Goal: Information Seeking & Learning: Learn about a topic

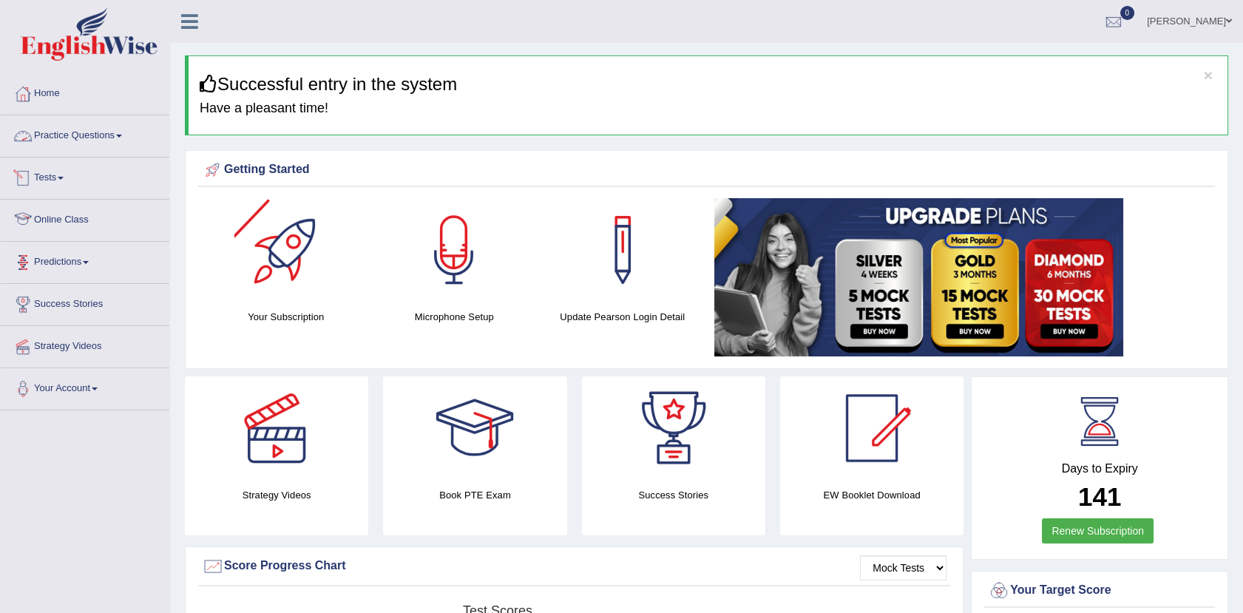
click at [107, 124] on link "Practice Questions" at bounding box center [85, 133] width 169 height 37
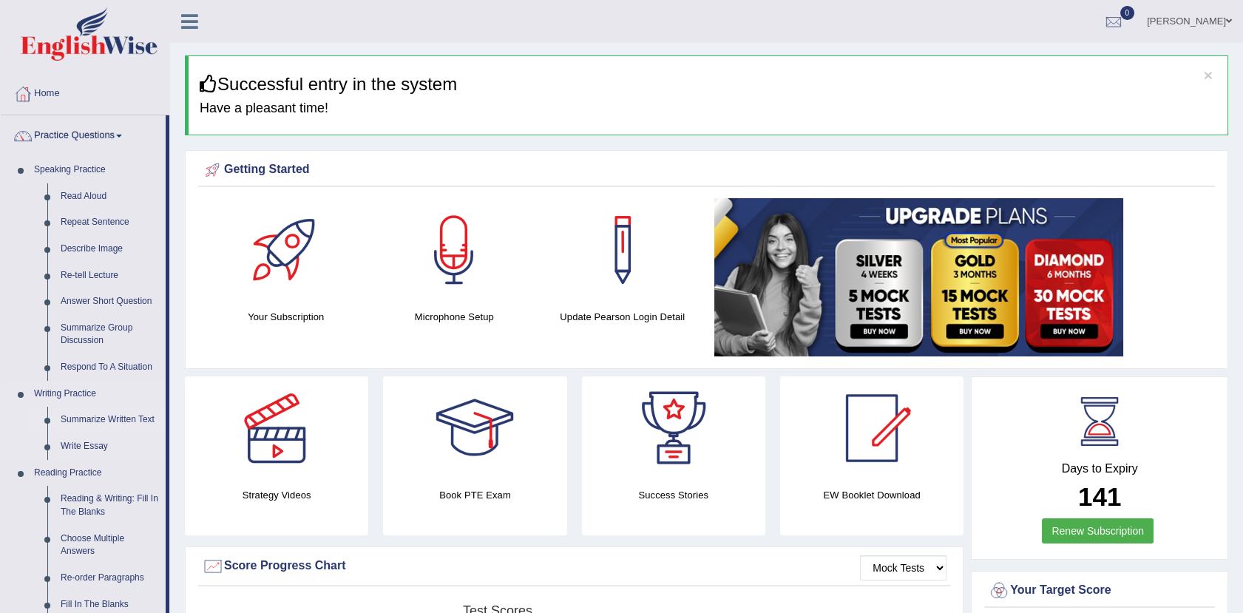
click at [122, 419] on link "Summarize Written Text" at bounding box center [110, 420] width 112 height 27
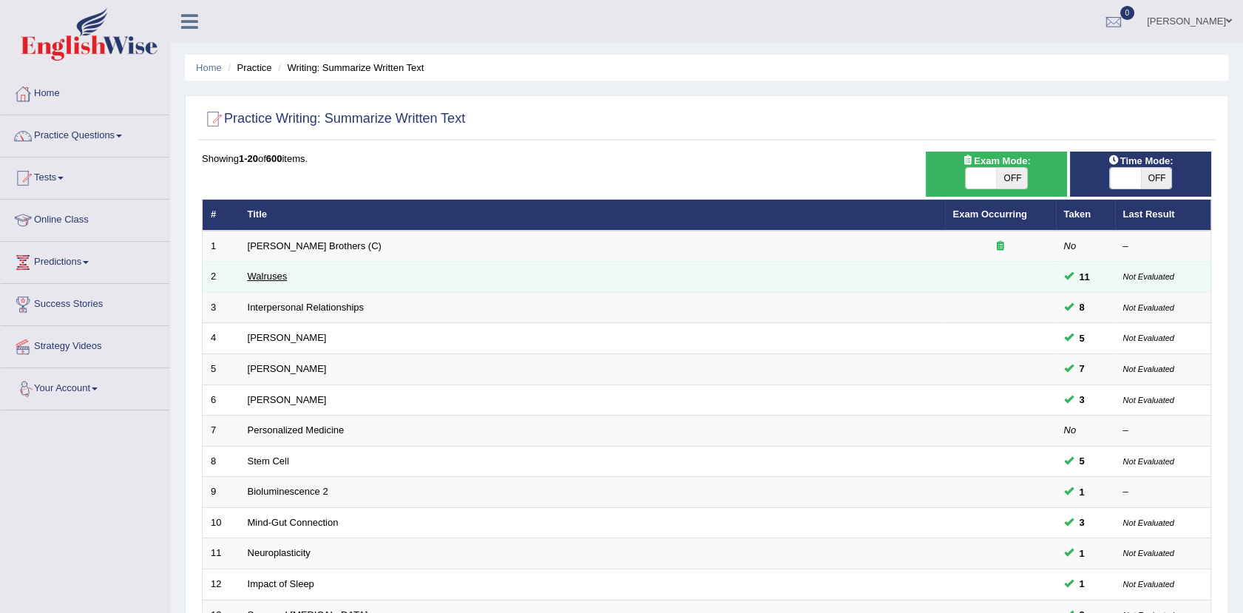
click at [269, 271] on link "Walruses" at bounding box center [268, 276] width 40 height 11
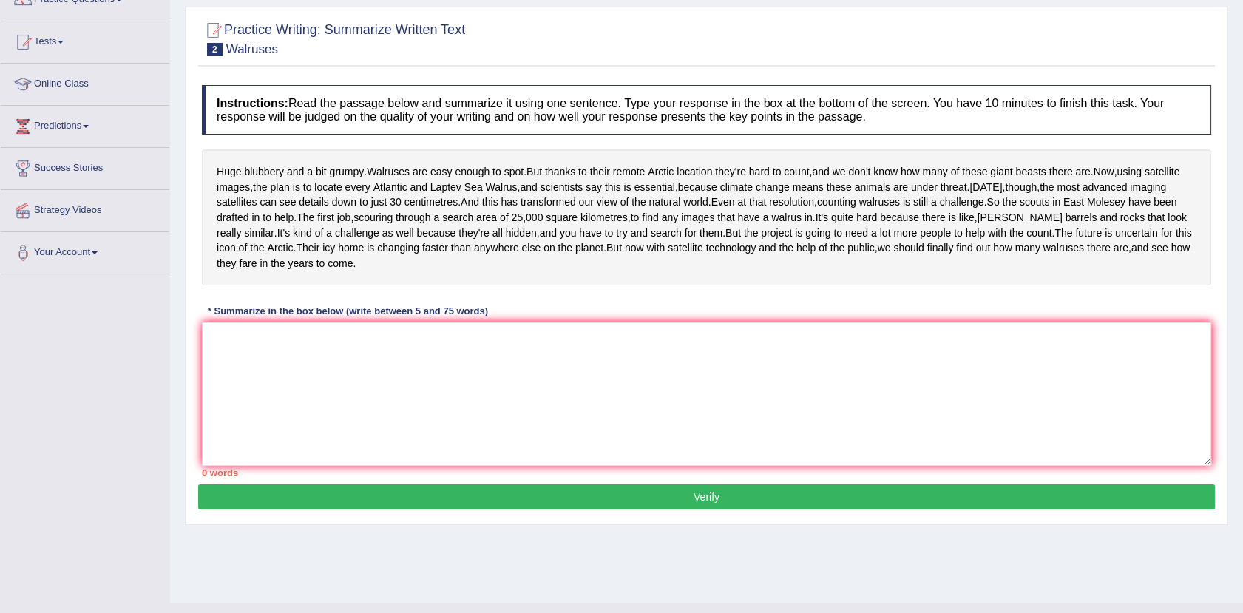
scroll to position [163, 0]
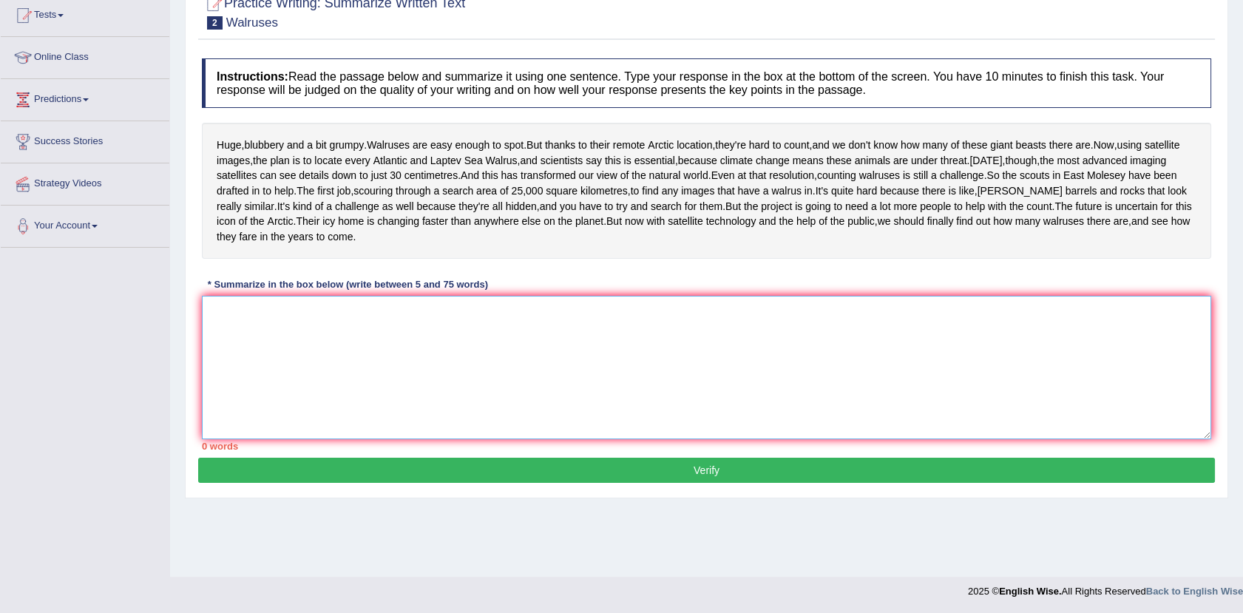
click at [225, 372] on textarea at bounding box center [707, 368] width 1010 height 144
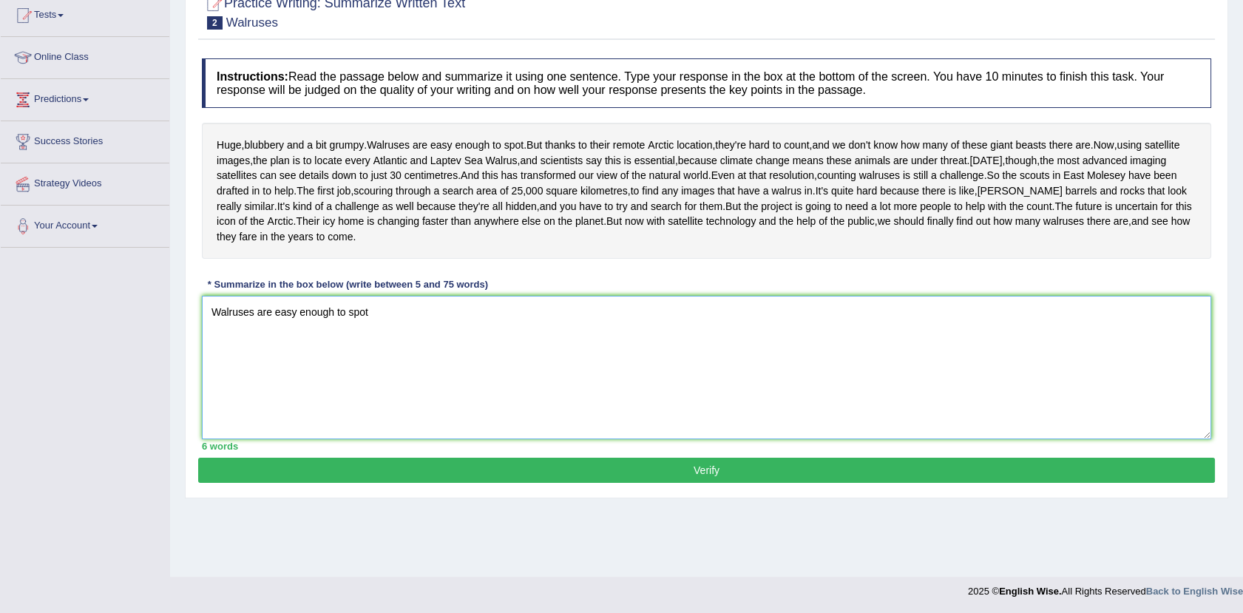
click at [389, 384] on textarea "Walruses are easy enough to spot" at bounding box center [707, 368] width 1010 height 144
click at [456, 376] on textarea "Walruses are easy enough to spot, and thanks to their remote" at bounding box center [707, 368] width 1010 height 144
click at [522, 373] on textarea "Walruses are easy enough to spot, and thanks to individual remote" at bounding box center [707, 368] width 1010 height 144
drag, startPoint x: 363, startPoint y: 376, endPoint x: 399, endPoint y: 370, distance: 36.7
click at [399, 370] on textarea "Walruses are easy enough to spot, and thanks to individual remote Arrctic locat…" at bounding box center [707, 368] width 1010 height 144
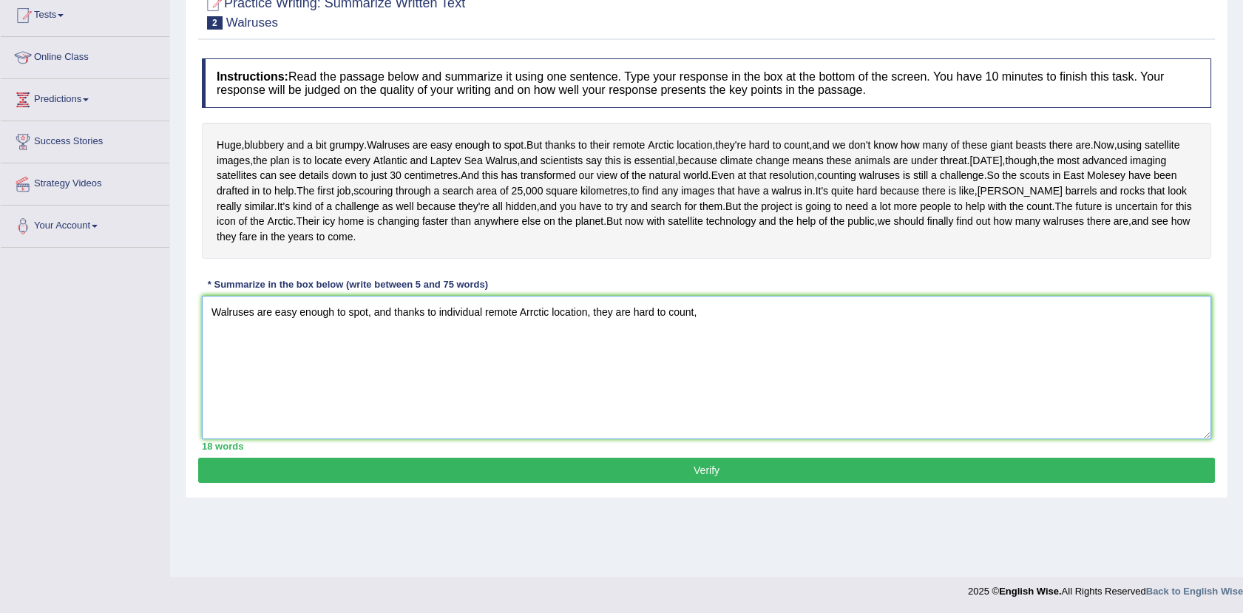
click at [706, 374] on textarea "Walruses are easy enough to spot, and thanks to individual remote Arrctic locat…" at bounding box center [707, 368] width 1010 height 144
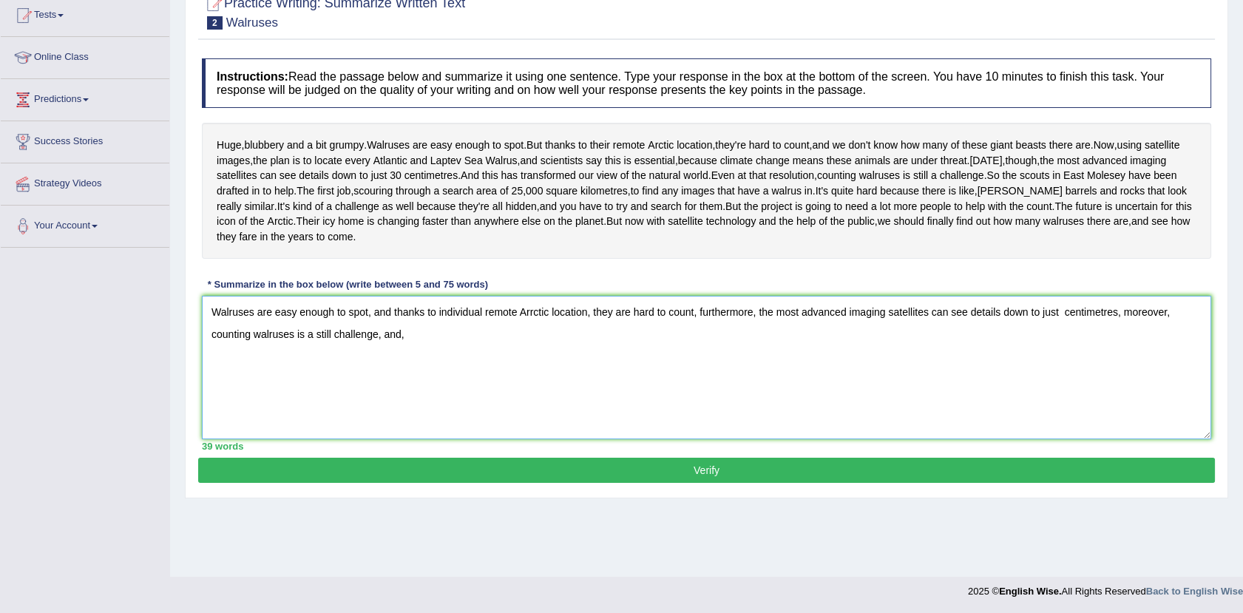
click at [360, 372] on textarea "Walruses are easy enough to spot, and thanks to individual remote Arrctic locat…" at bounding box center [707, 368] width 1010 height 144
drag, startPoint x: 360, startPoint y: 372, endPoint x: 402, endPoint y: 374, distance: 43.0
click at [402, 374] on textarea "Walruses are easy enough to spot, and thanks to individual remote Arrctic locat…" at bounding box center [707, 368] width 1010 height 144
click at [677, 371] on textarea "Walruses are easy enough to spot, and thanks to individual remote Arrctic locat…" at bounding box center [707, 368] width 1010 height 144
drag, startPoint x: 678, startPoint y: 371, endPoint x: 762, endPoint y: 364, distance: 84.6
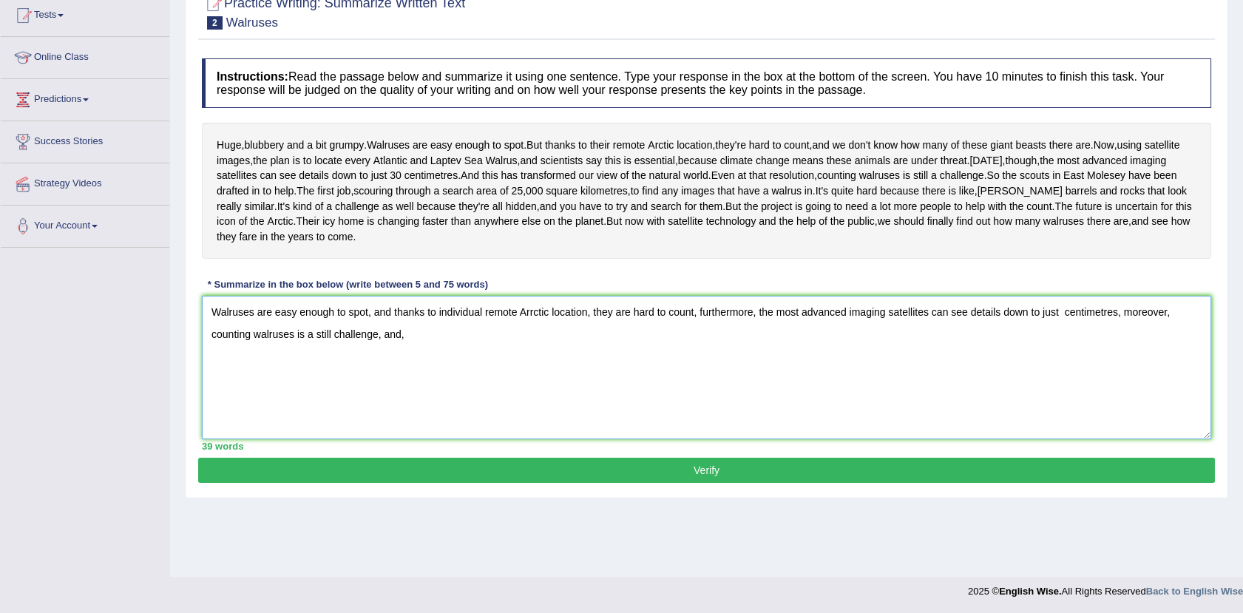
click at [762, 364] on textarea "Walruses are easy enough to spot, and thanks to individual remote Arrctic locat…" at bounding box center [707, 368] width 1010 height 144
click at [1107, 376] on textarea "Walruses are easy enough to spot, and thanks to individual remote Arrctic locat…" at bounding box center [707, 368] width 1010 height 144
drag, startPoint x: 1172, startPoint y: 370, endPoint x: 1118, endPoint y: 378, distance: 53.9
click at [1118, 378] on textarea "Walruses are easy enough to spot, and thanks to individual remote Arrctic locat…" at bounding box center [707, 368] width 1010 height 144
click at [423, 391] on textarea "Walruses are easy enough to spot, and thanks to individual remote Arrctic locat…" at bounding box center [707, 368] width 1010 height 144
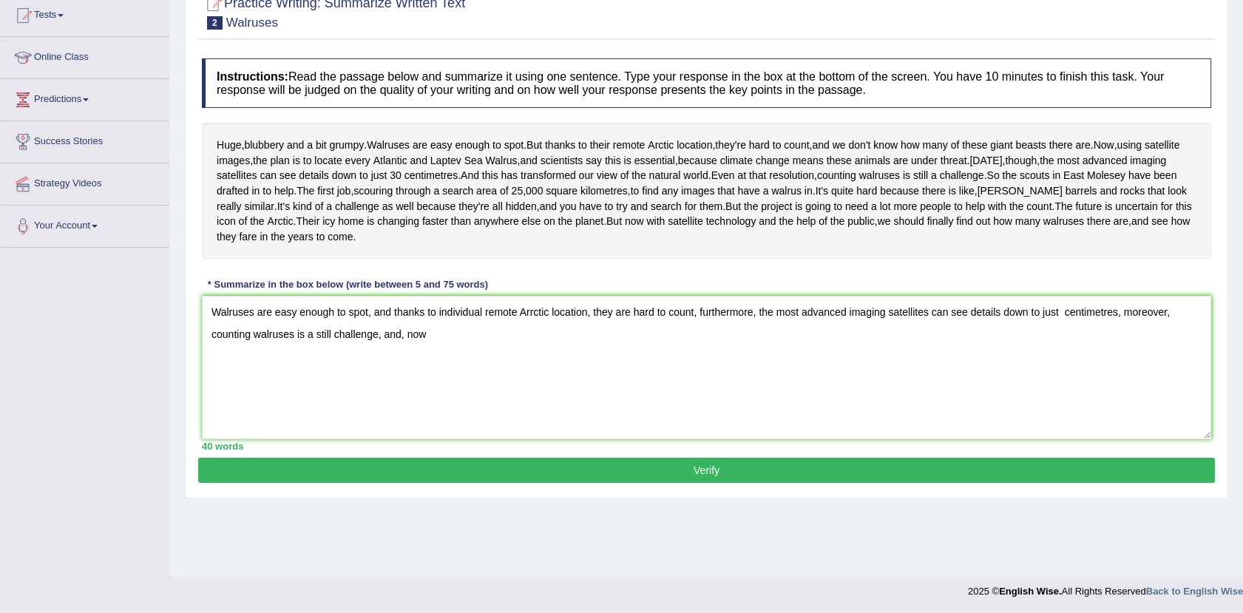
click at [936, 259] on div "Huge , blubbery and a bit grumpy . Walruses are easy enough to spot . But thank…" at bounding box center [707, 191] width 1010 height 136
click at [450, 388] on textarea "Walruses are easy enough to spot, and thanks to individual remote Arrctic locat…" at bounding box center [707, 368] width 1010 height 144
type textarea "Walruses are easy enough to spot, and thanks to individual remote Arrctic locat…"
click at [738, 483] on button "Verify" at bounding box center [706, 470] width 1017 height 25
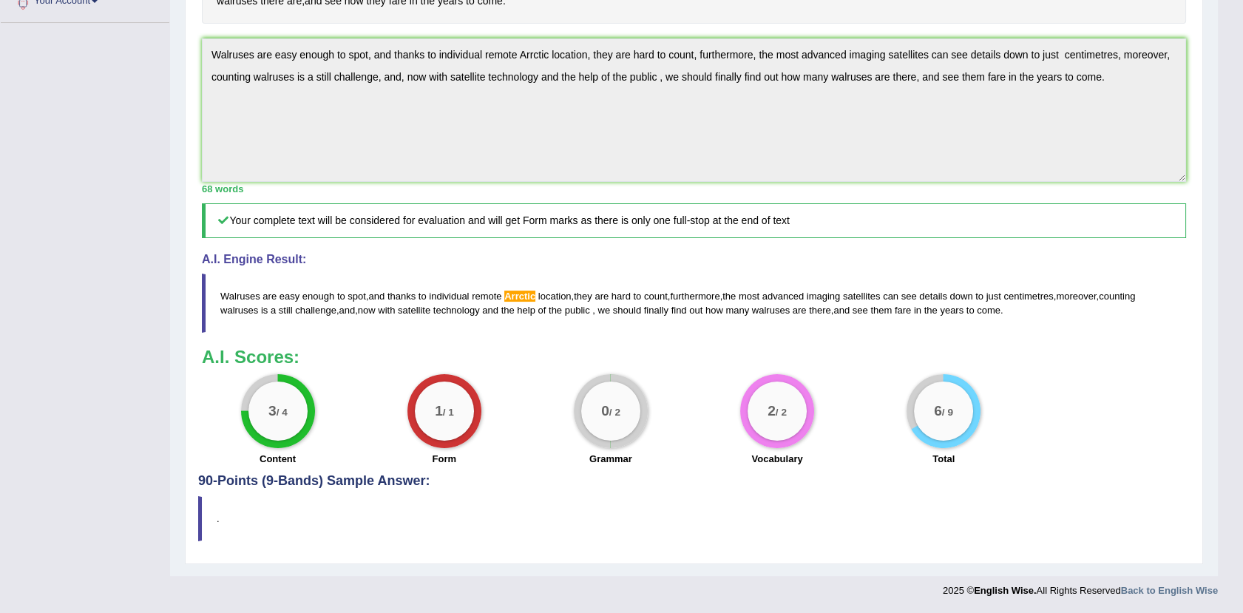
scroll to position [0, 0]
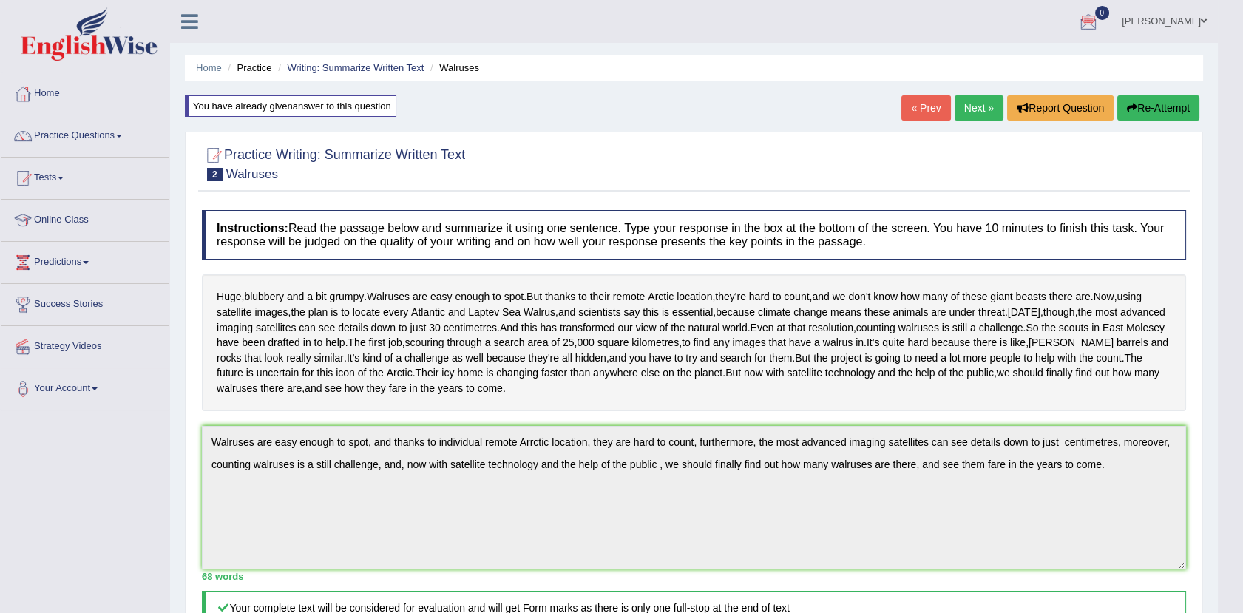
click at [983, 108] on link "Next »" at bounding box center [979, 107] width 49 height 25
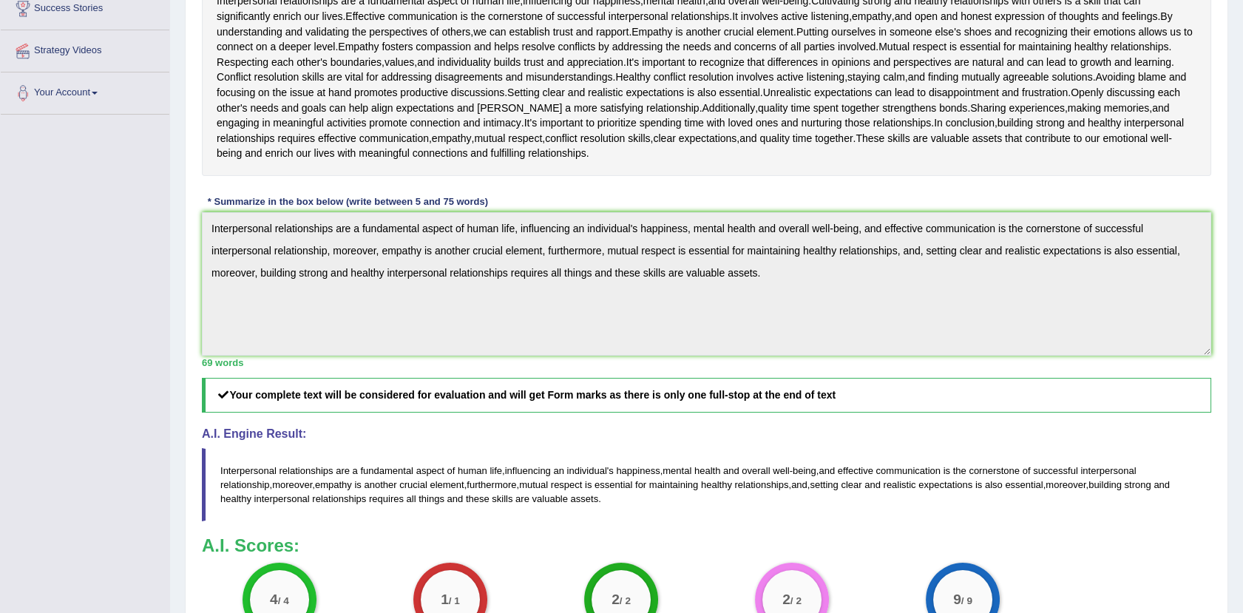
scroll to position [279, 0]
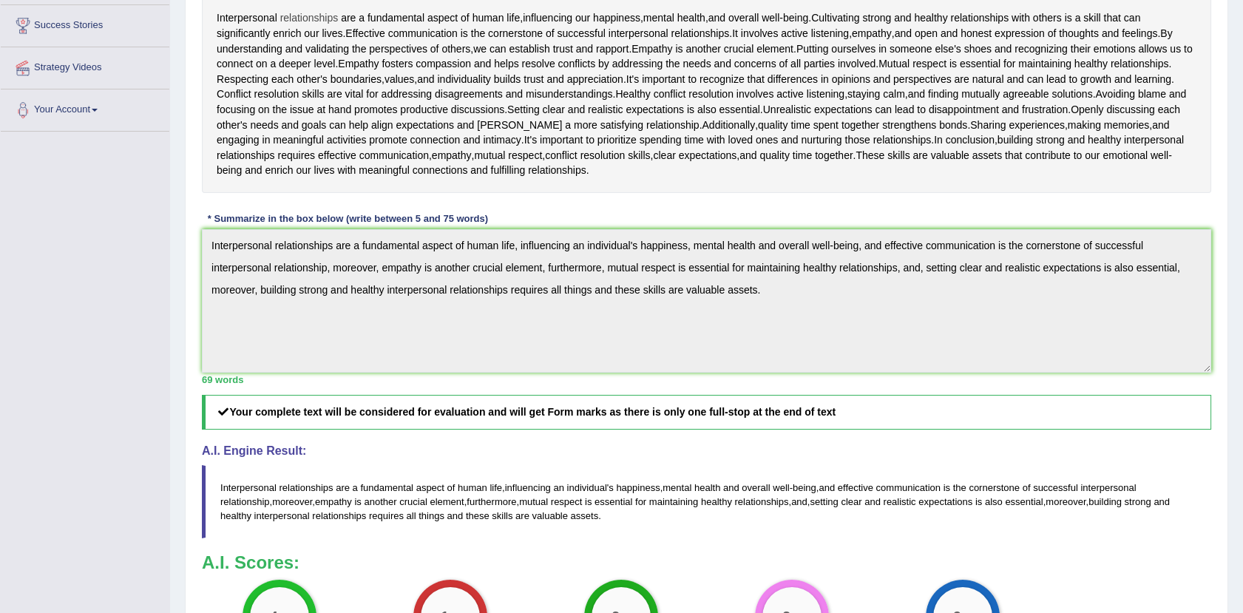
drag, startPoint x: 219, startPoint y: 15, endPoint x: 320, endPoint y: 19, distance: 100.7
click at [320, 19] on div "Interpersonal relationships are a fundamental aspect of human life , influencin…" at bounding box center [707, 95] width 1010 height 198
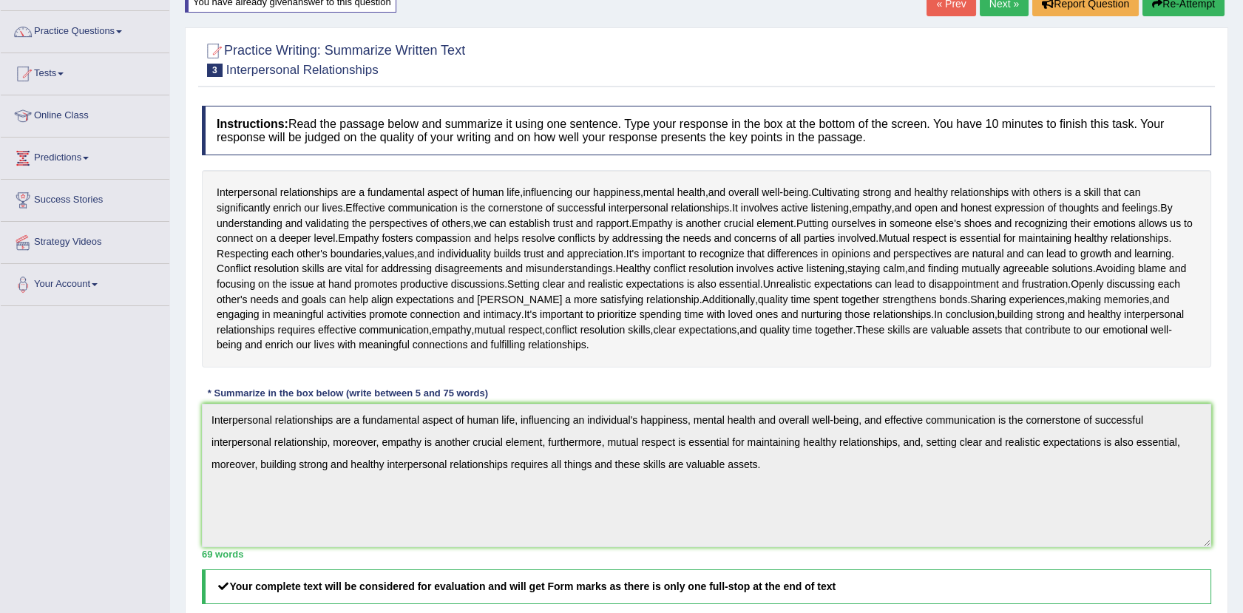
scroll to position [0, 0]
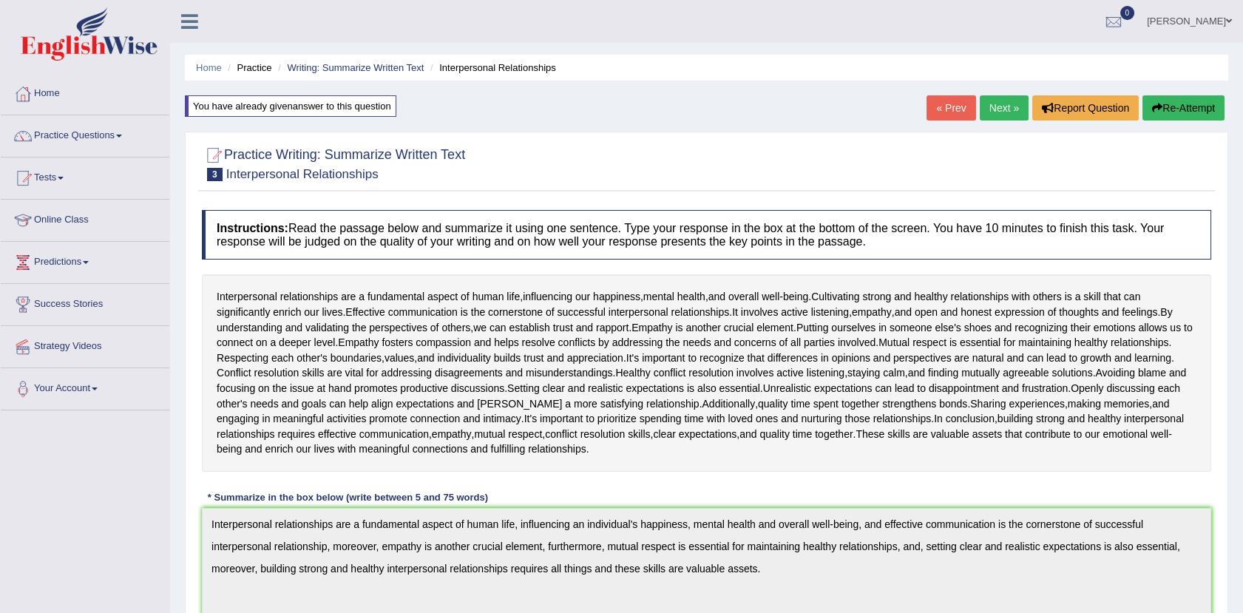
click at [116, 132] on link "Practice Questions" at bounding box center [85, 133] width 169 height 37
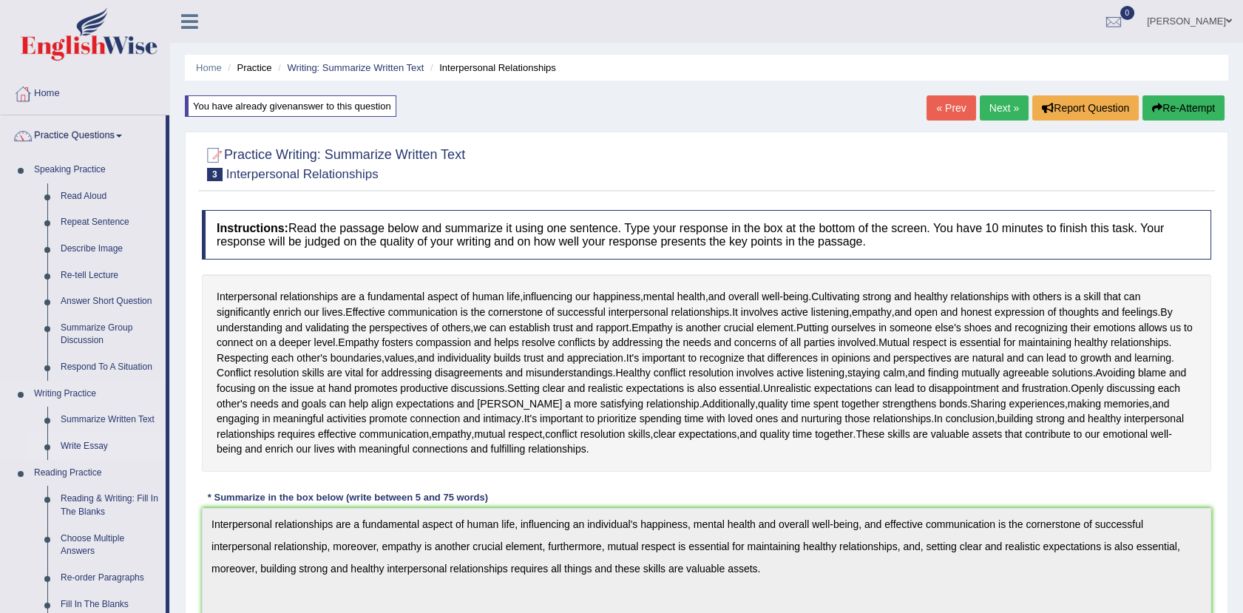
click at [87, 441] on link "Write Essay" at bounding box center [110, 446] width 112 height 27
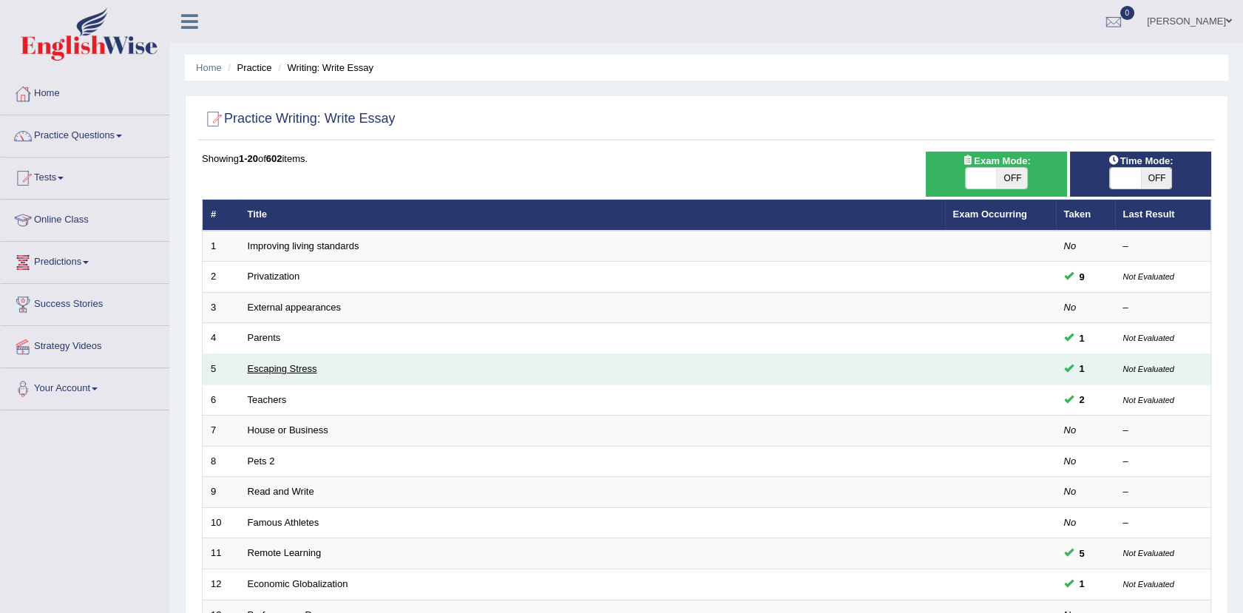
click at [271, 363] on link "Escaping Stress" at bounding box center [283, 368] width 70 height 11
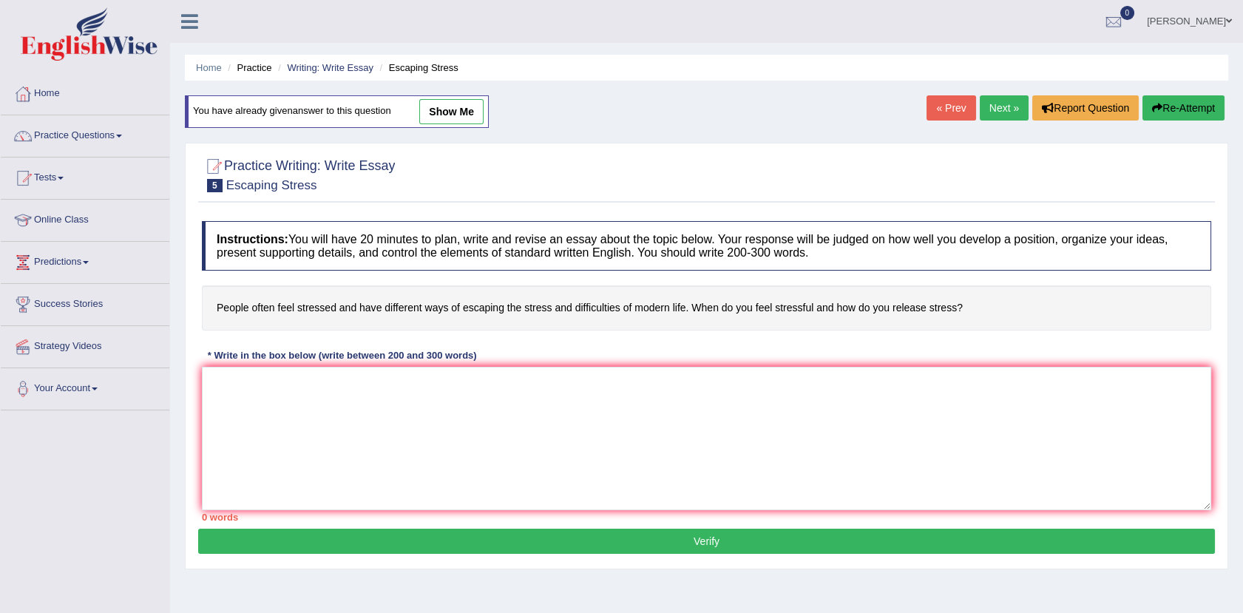
click at [469, 109] on link "show me" at bounding box center [451, 111] width 64 height 25
type textarea "The increasing influence of stress on our lives has ignited numerous issues. Th…"
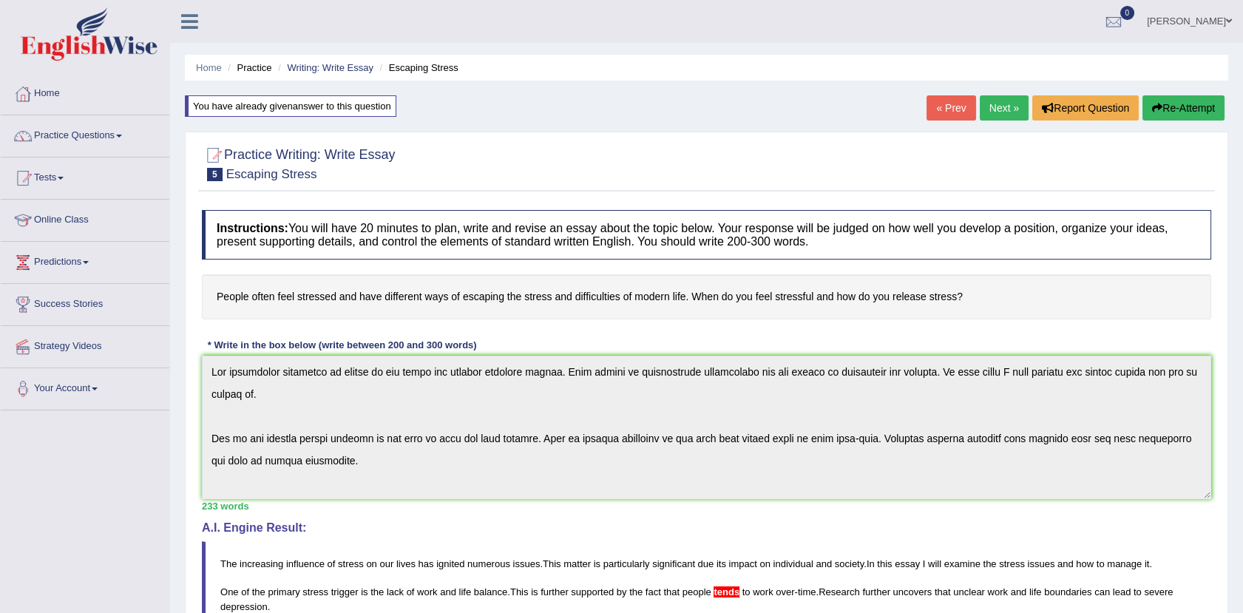
click at [998, 107] on link "Next »" at bounding box center [1004, 107] width 49 height 25
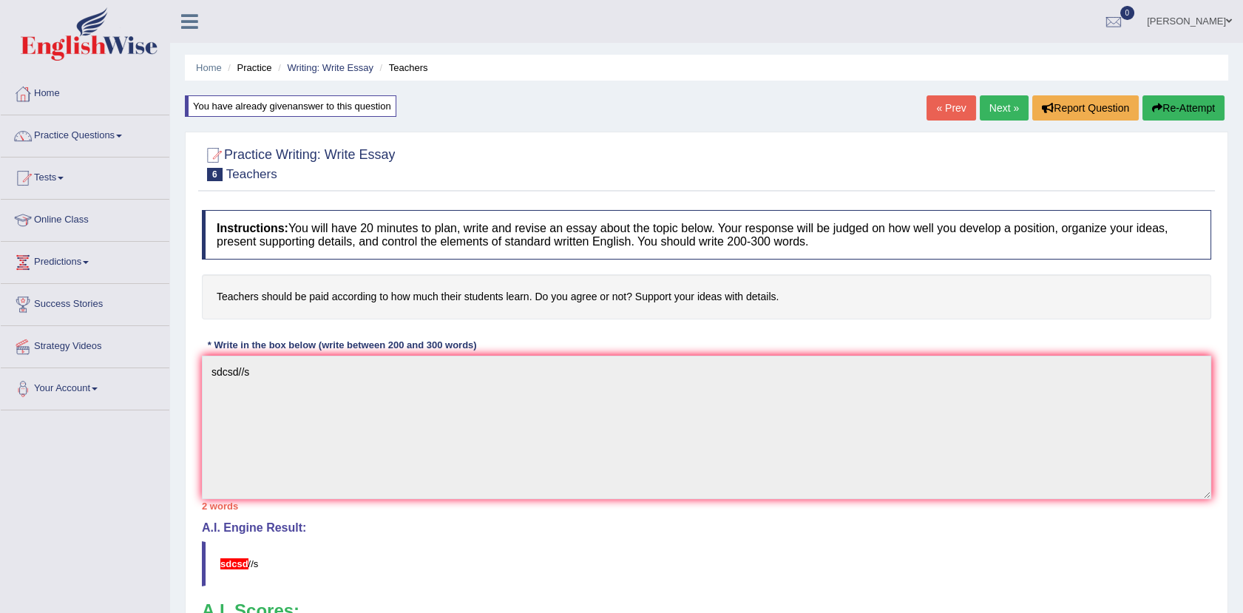
click at [988, 106] on link "Next »" at bounding box center [1004, 107] width 49 height 25
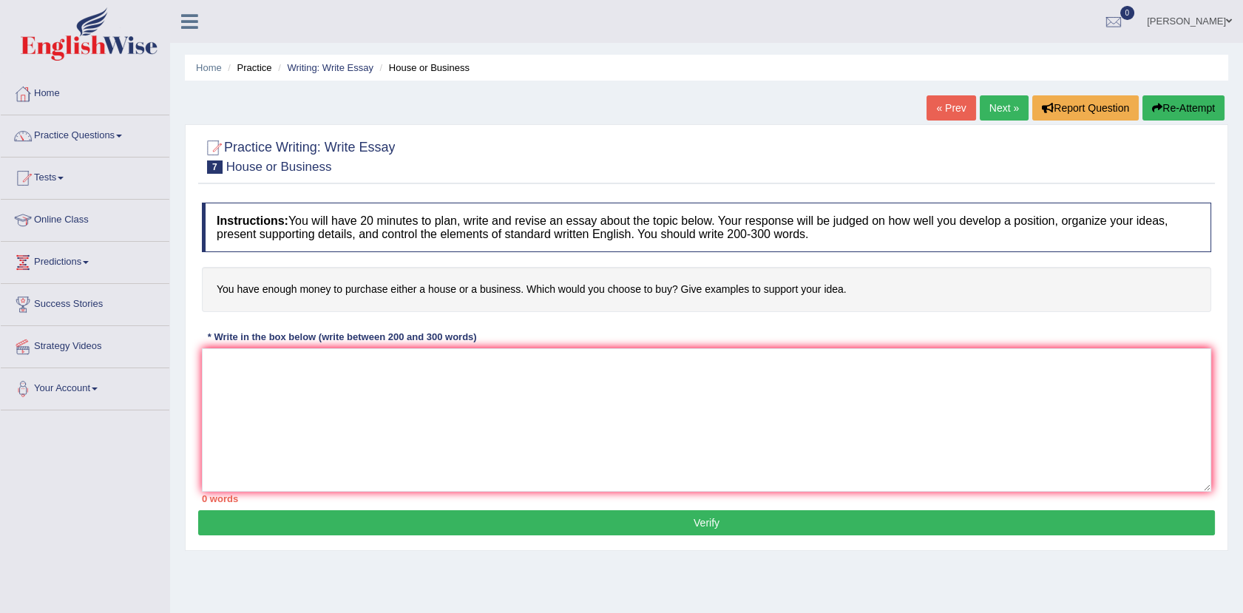
click at [1001, 98] on link "Next »" at bounding box center [1004, 107] width 49 height 25
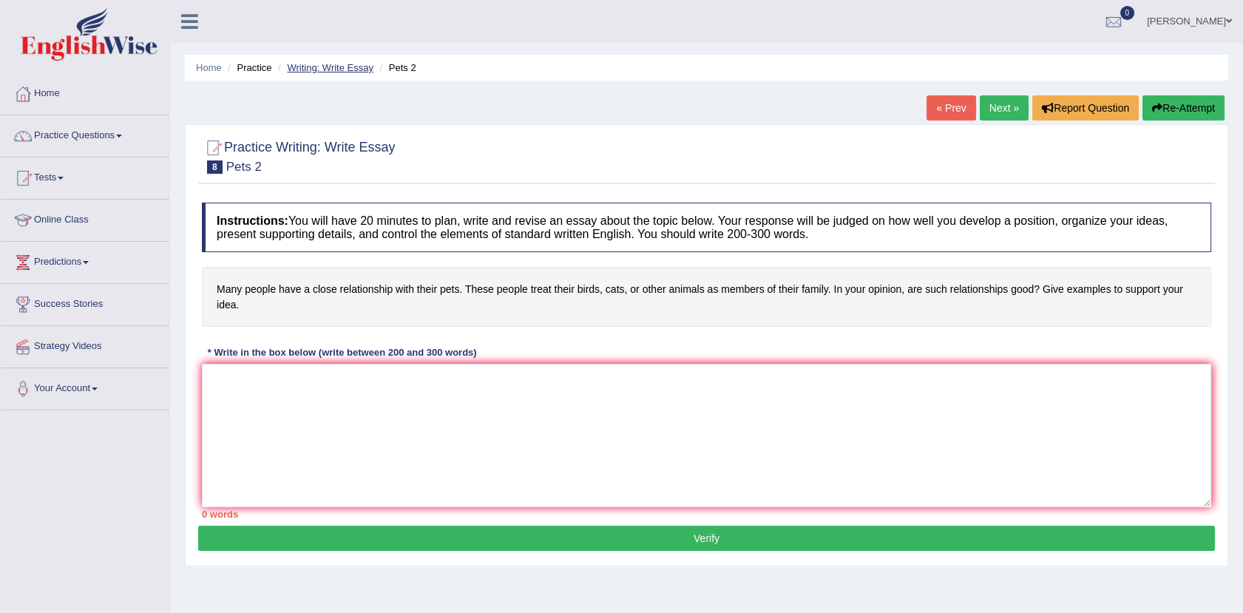
click at [319, 64] on link "Writing: Write Essay" at bounding box center [330, 67] width 87 height 11
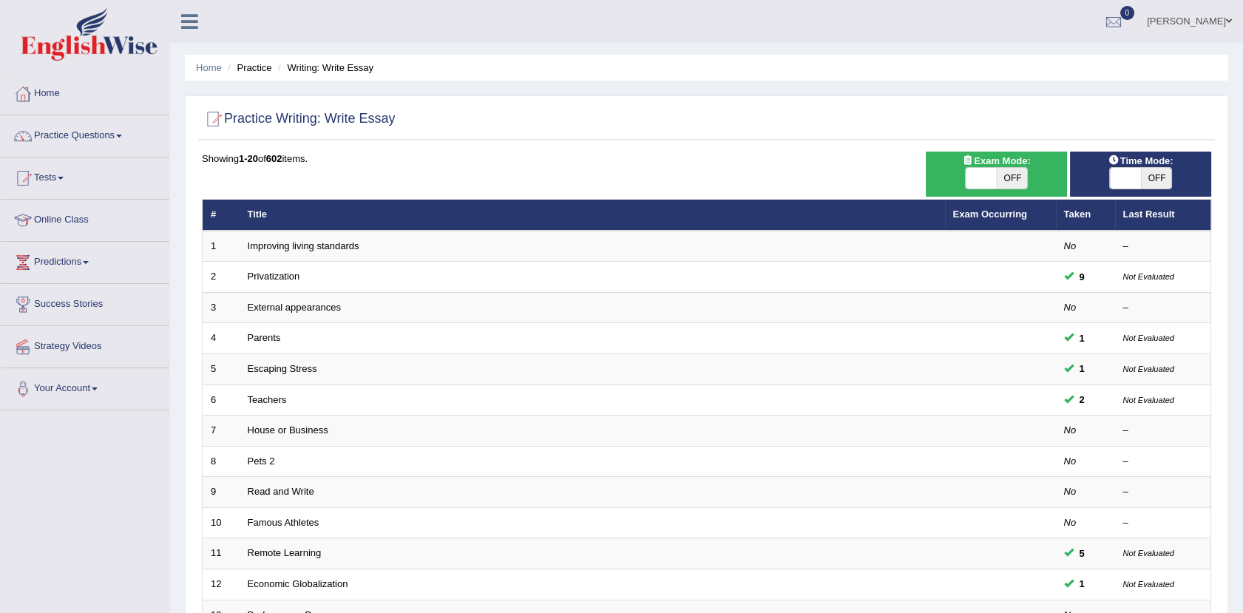
click at [272, 282] on td "Privatization" at bounding box center [593, 277] width 706 height 31
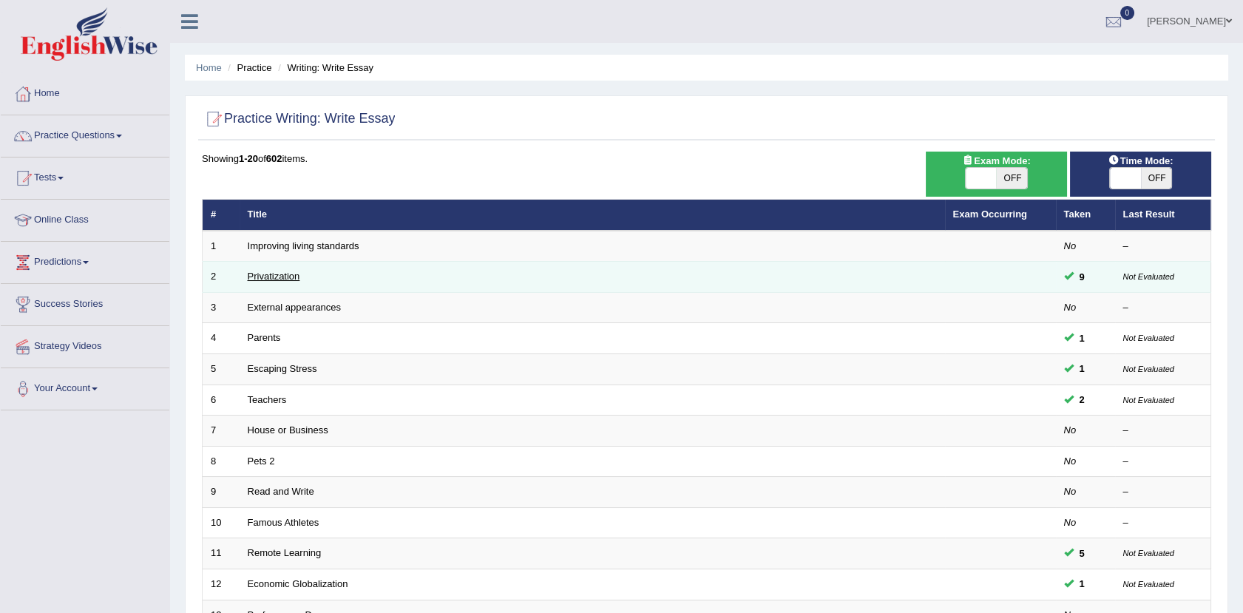
click at [271, 279] on link "Privatization" at bounding box center [274, 276] width 53 height 11
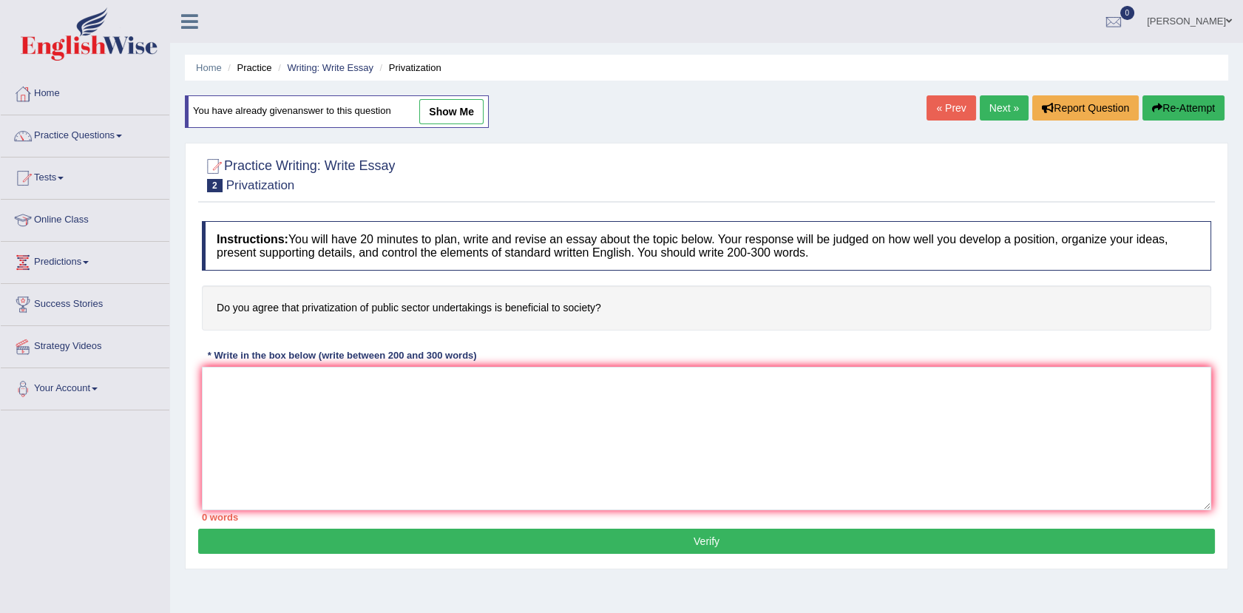
click at [456, 115] on link "show me" at bounding box center [451, 111] width 64 height 25
type textarea "Privatization of PSUs has both advantages and disadvantages, and its impact on …"
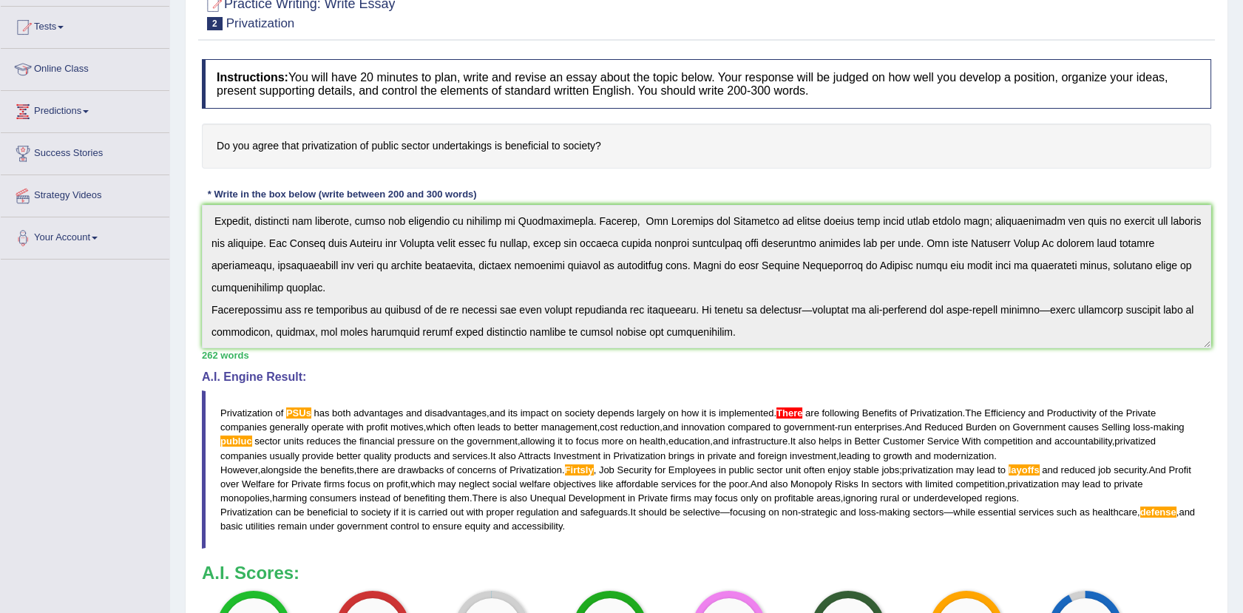
scroll to position [92, 0]
